Goal: Transaction & Acquisition: Download file/media

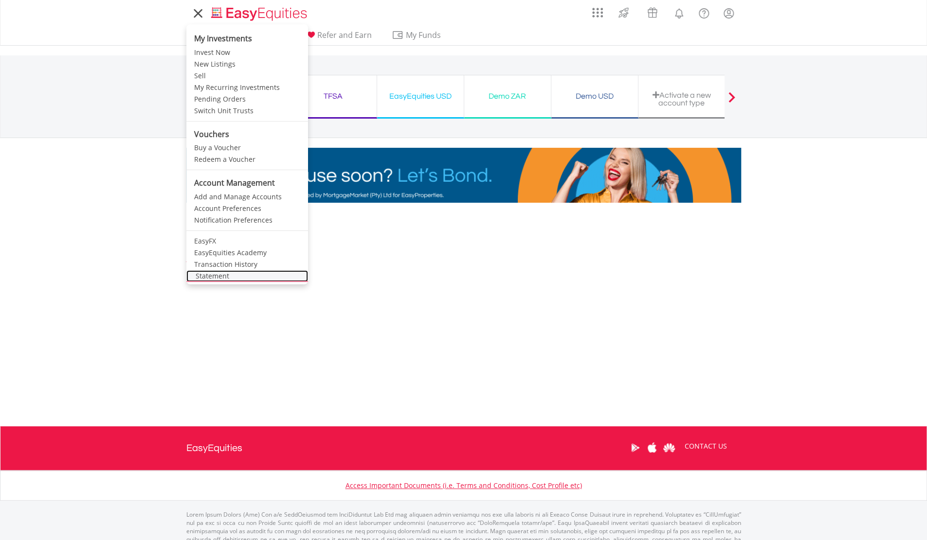
click at [229, 273] on link "Statement" at bounding box center [247, 276] width 122 height 12
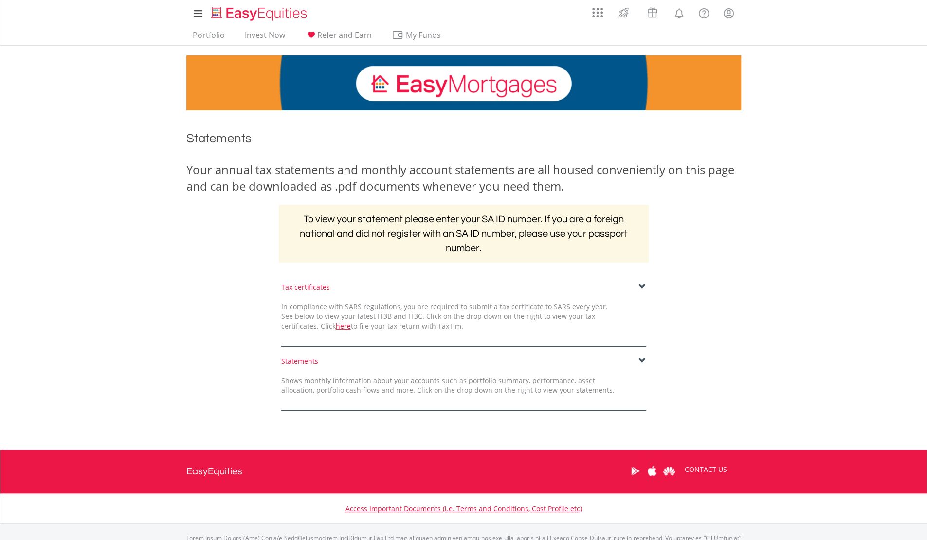
click at [641, 285] on span at bounding box center [642, 287] width 8 height 8
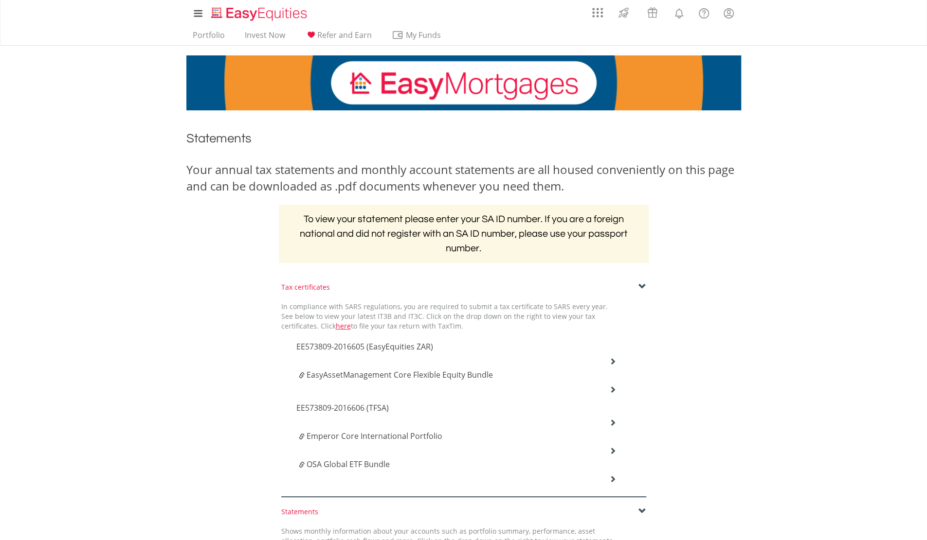
scroll to position [199, 0]
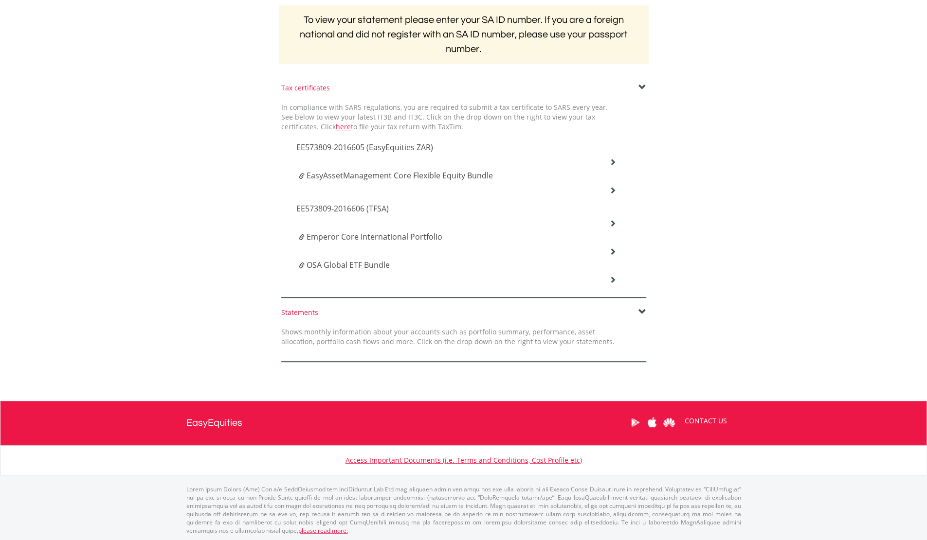
click at [613, 159] on icon at bounding box center [612, 162] width 7 height 7
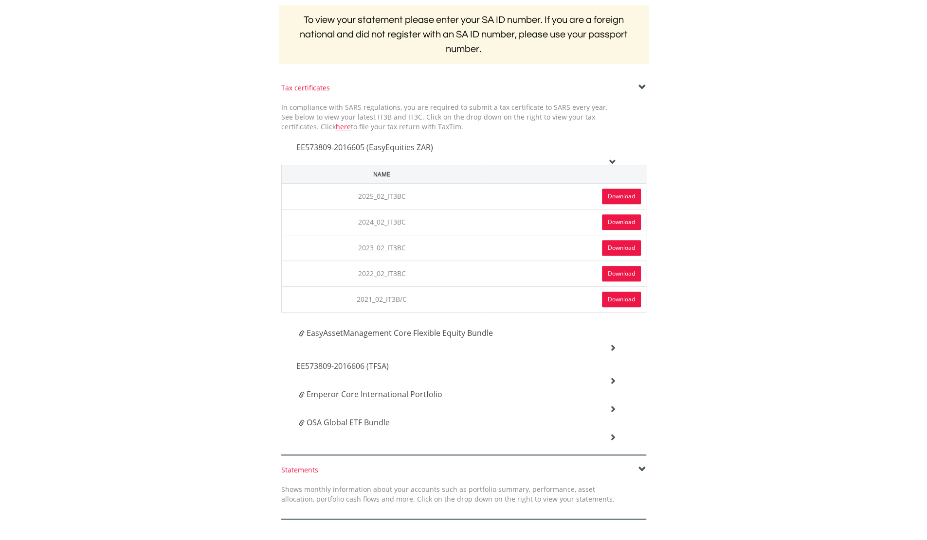
click at [631, 189] on link "Download" at bounding box center [621, 197] width 39 height 16
click at [612, 344] on icon at bounding box center [612, 347] width 7 height 7
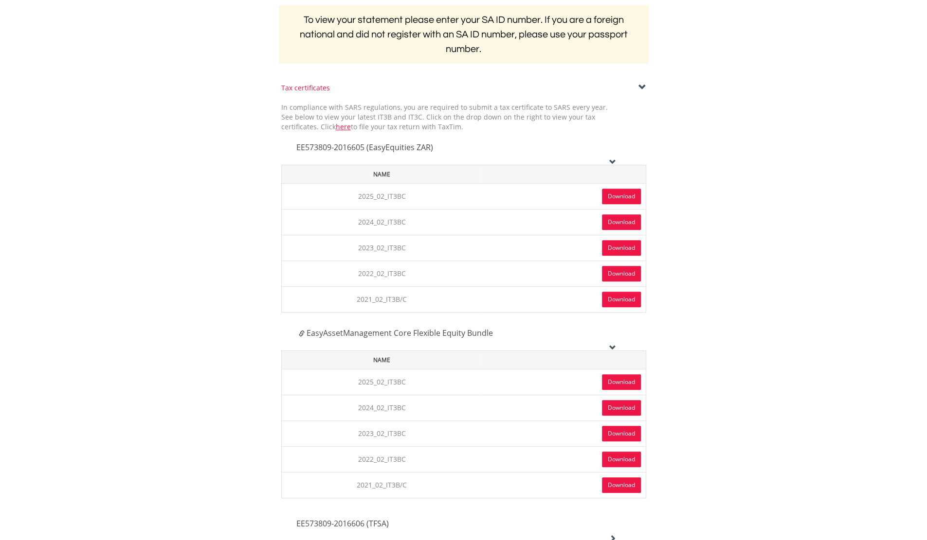
click at [616, 377] on link "Download" at bounding box center [621, 383] width 39 height 16
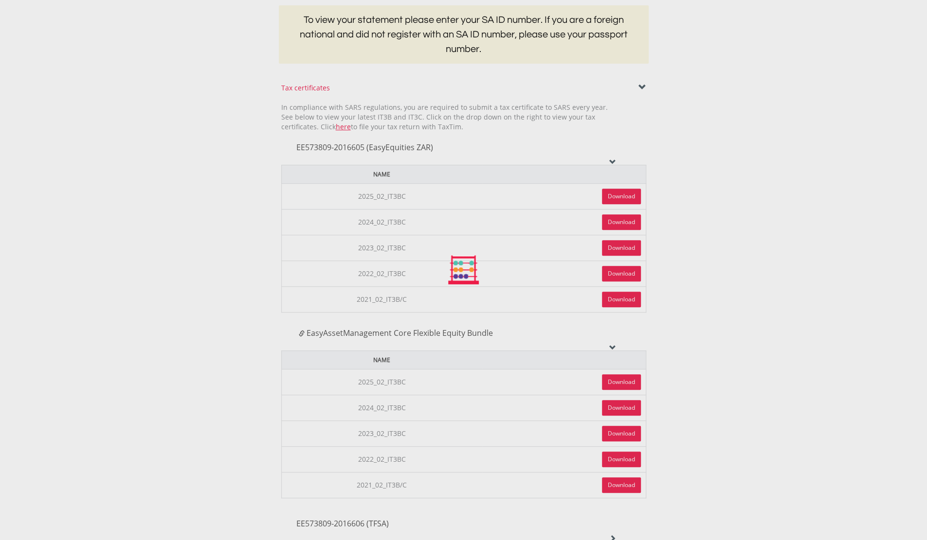
scroll to position [443, 0]
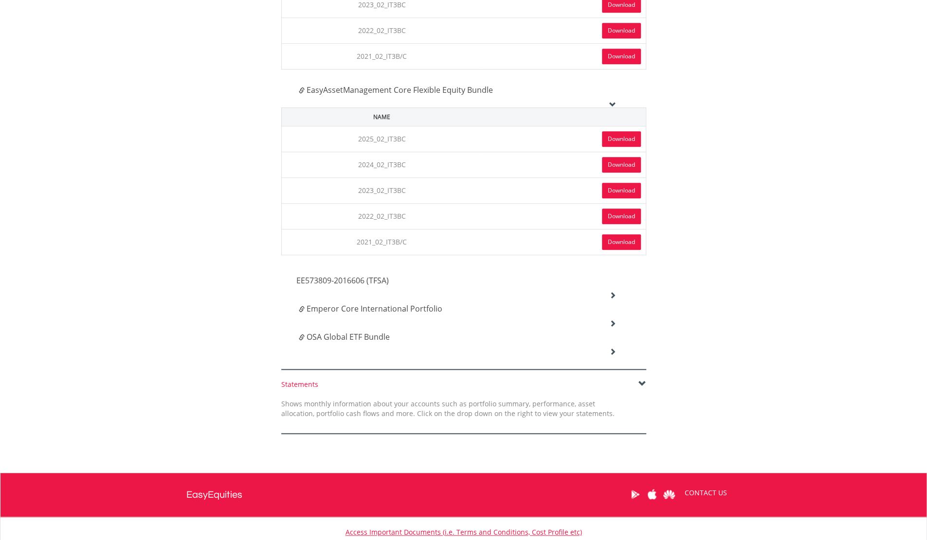
click at [613, 292] on icon at bounding box center [612, 295] width 7 height 7
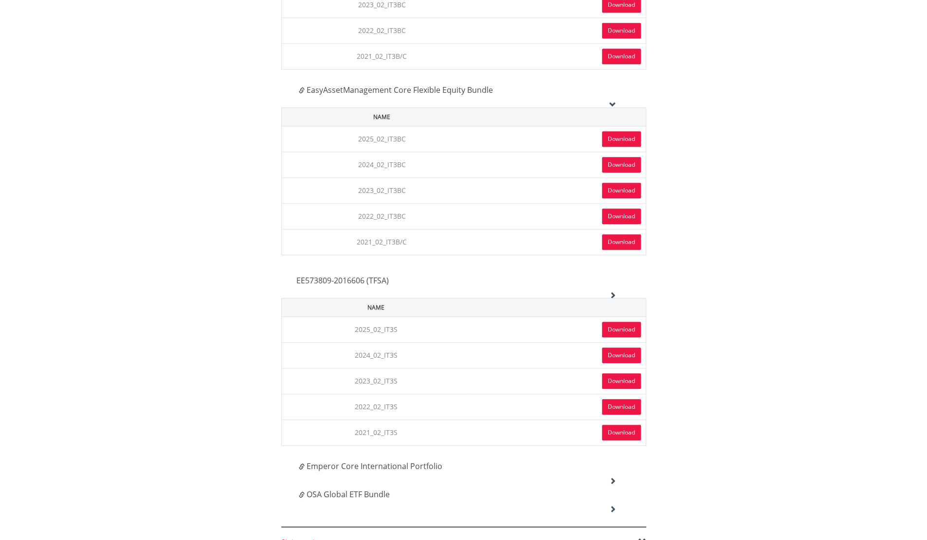
click at [616, 325] on link "Download" at bounding box center [621, 330] width 39 height 16
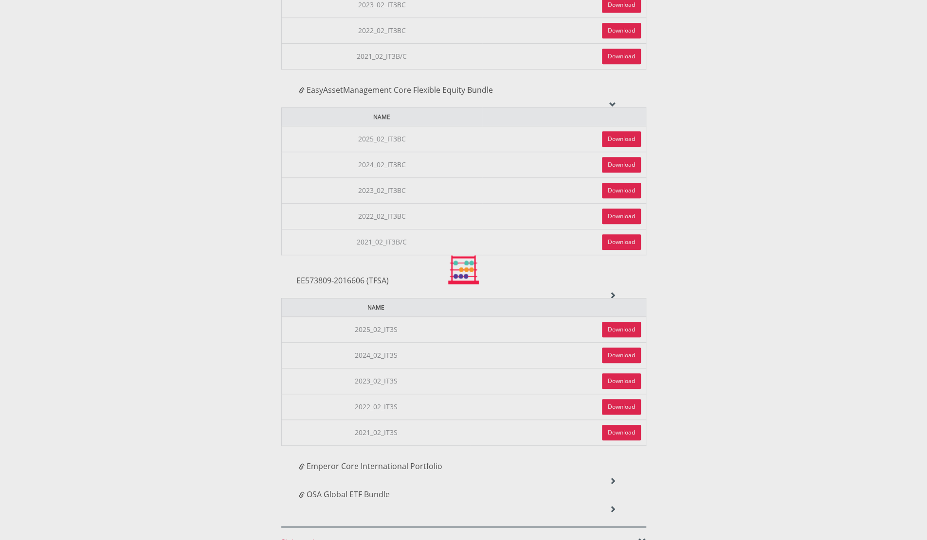
scroll to position [669, 0]
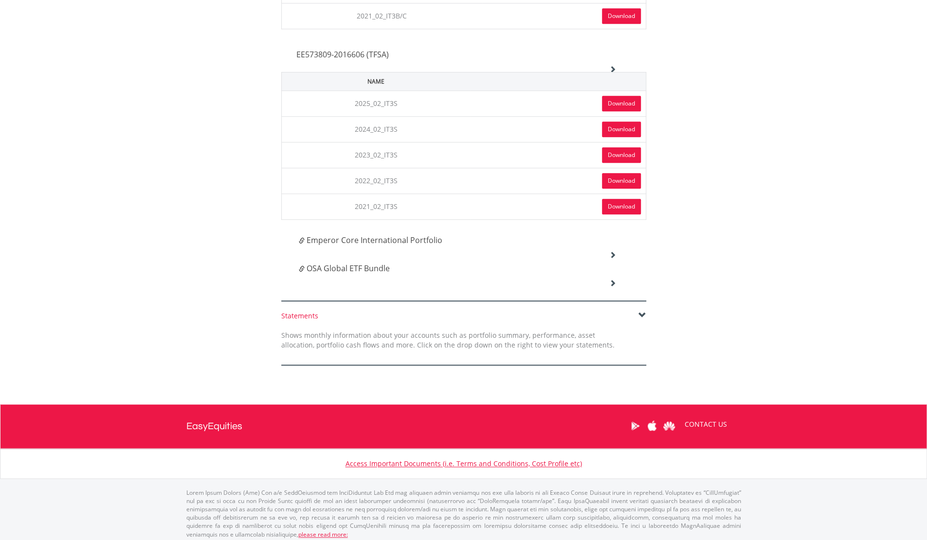
click at [615, 251] on icon at bounding box center [612, 254] width 7 height 7
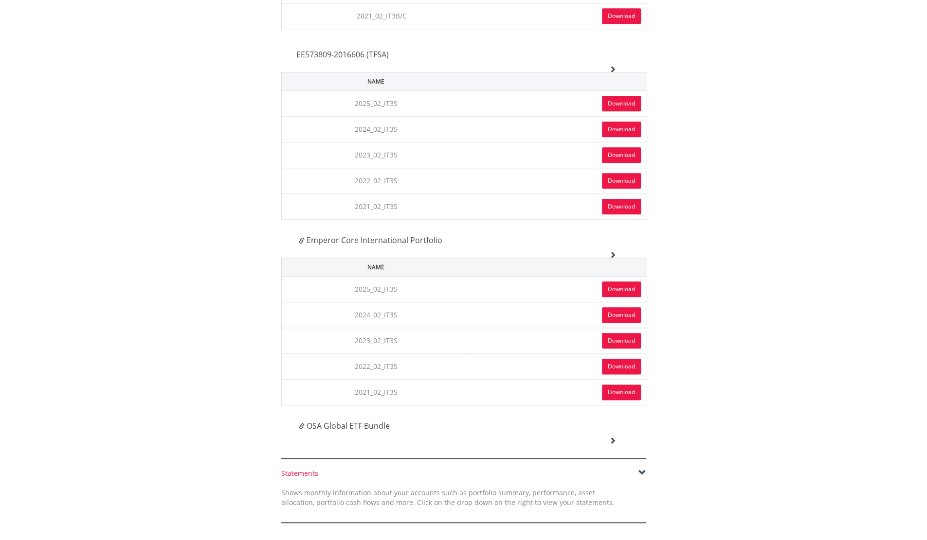
click at [614, 283] on link "Download" at bounding box center [621, 290] width 39 height 16
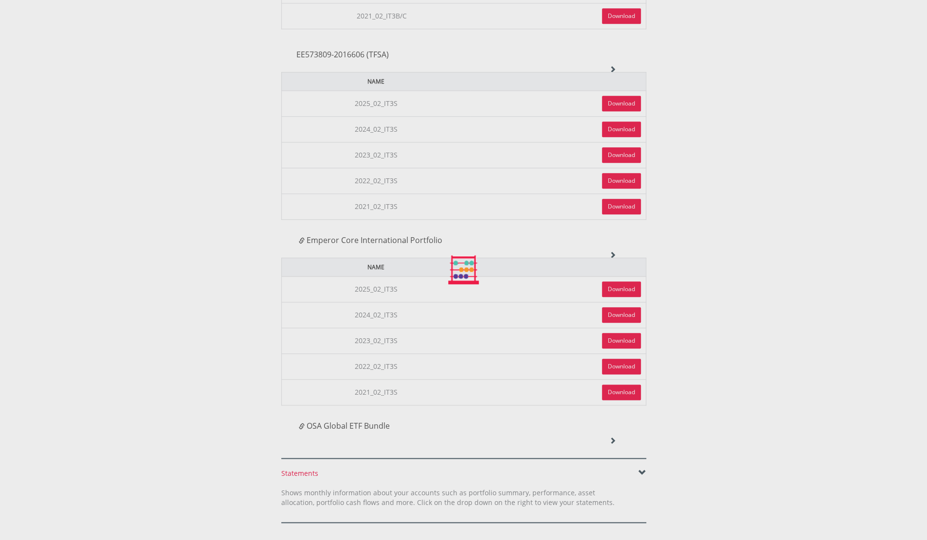
scroll to position [825, 0]
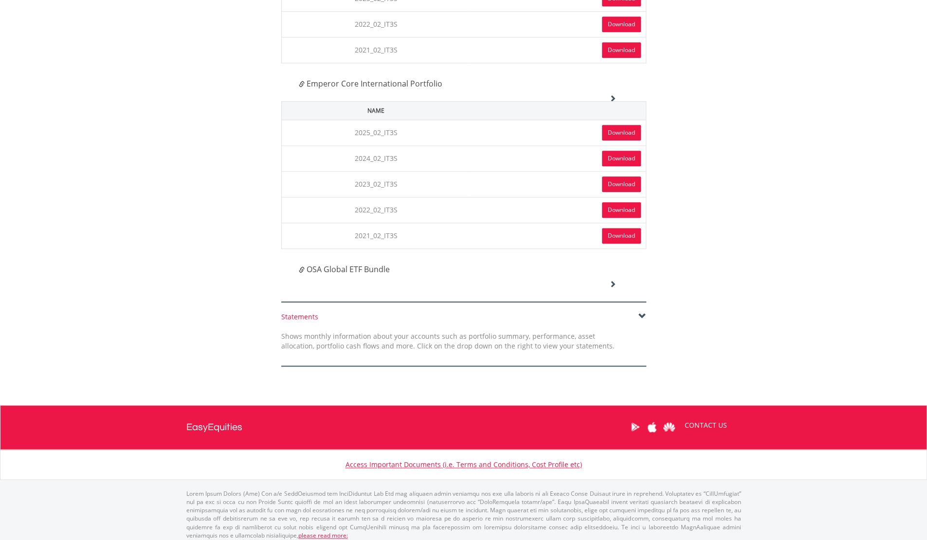
click at [614, 281] on icon at bounding box center [612, 284] width 7 height 7
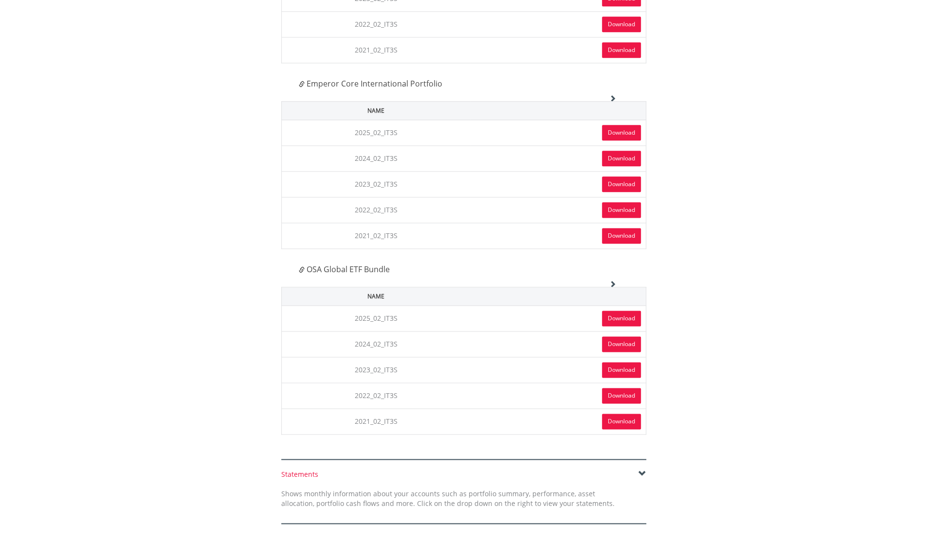
click at [625, 311] on link "Download" at bounding box center [621, 319] width 39 height 16
